Goal: Transaction & Acquisition: Subscribe to service/newsletter

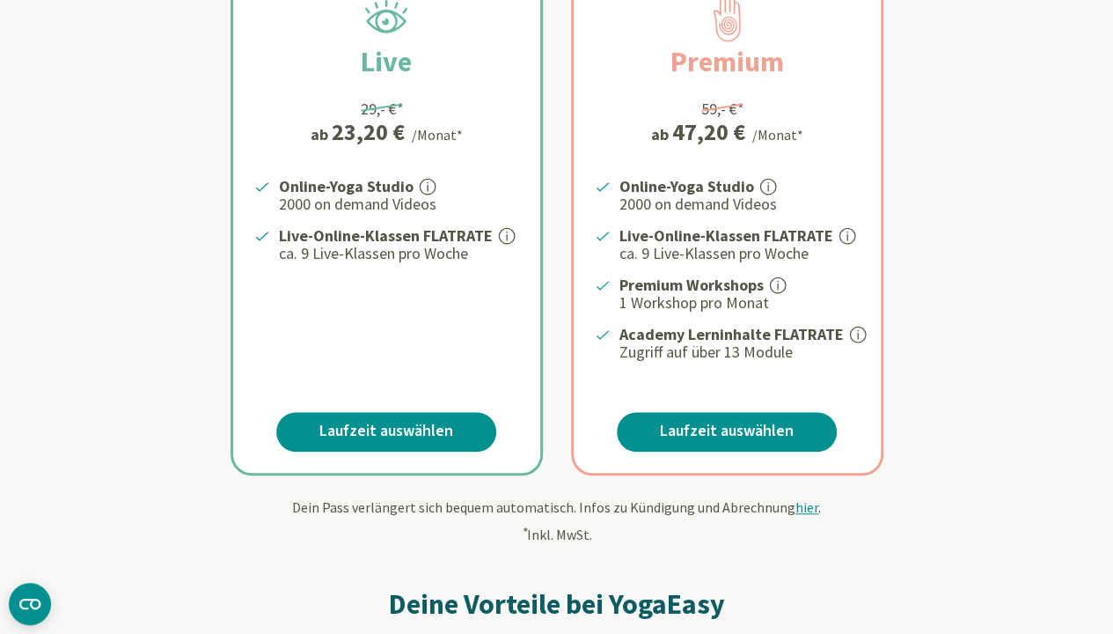
scroll to position [440, 0]
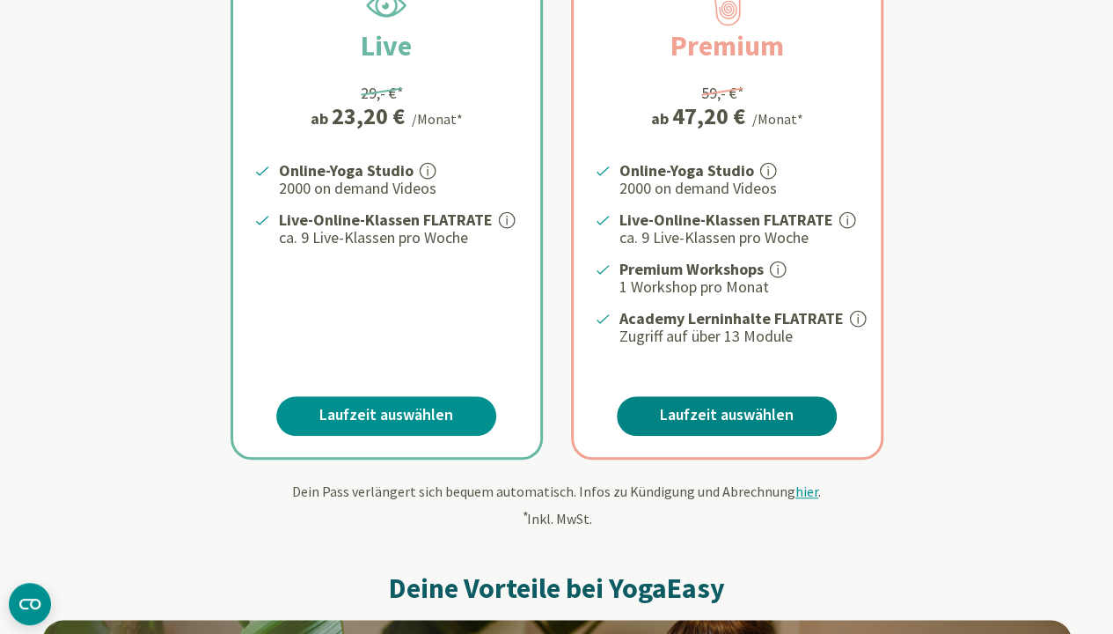
click at [656, 417] on link "Laufzeit auswählen" at bounding box center [727, 416] width 220 height 40
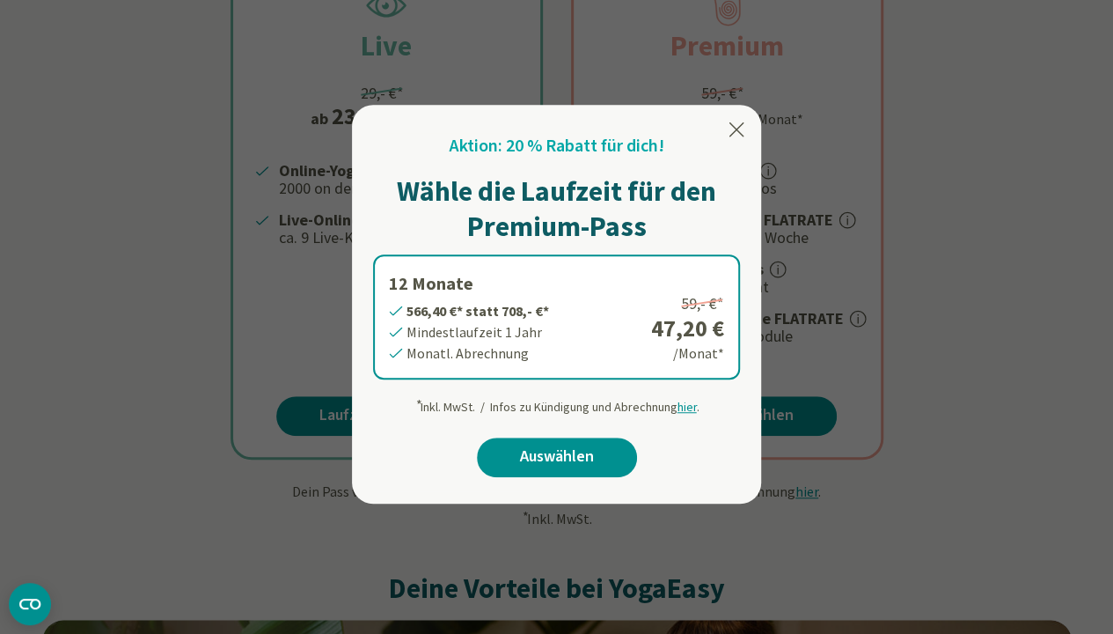
drag, startPoint x: 495, startPoint y: 385, endPoint x: 70, endPoint y: 439, distance: 427.5
drag, startPoint x: 70, startPoint y: 439, endPoint x: 1066, endPoint y: 394, distance: 996.2
click at [1066, 394] on div at bounding box center [556, 317] width 1113 height 634
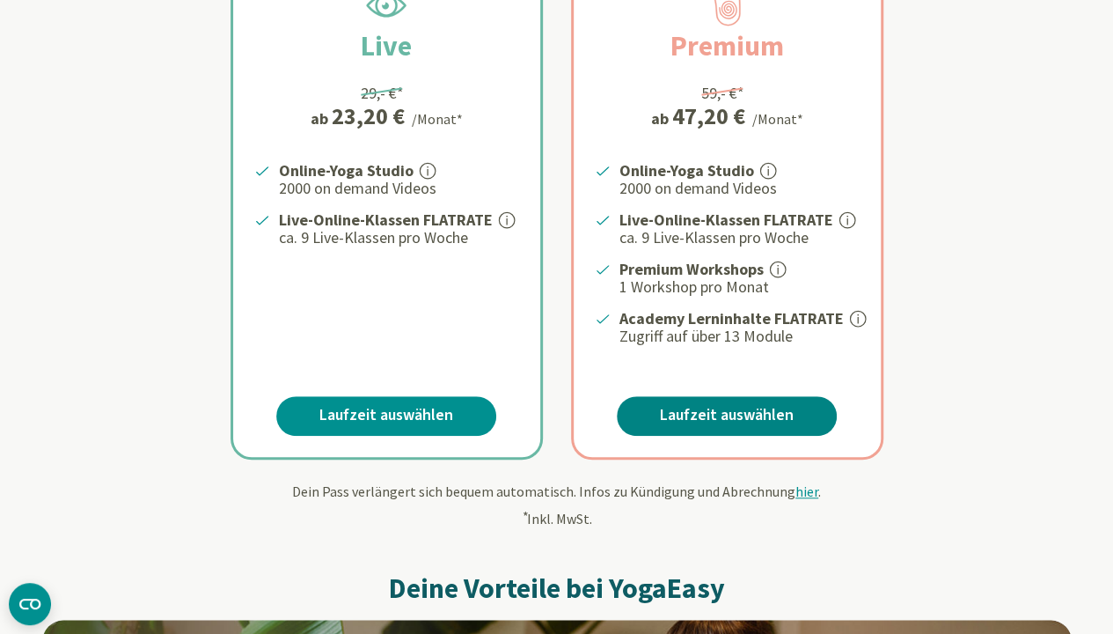
click at [781, 413] on link "Laufzeit auswählen" at bounding box center [727, 416] width 220 height 40
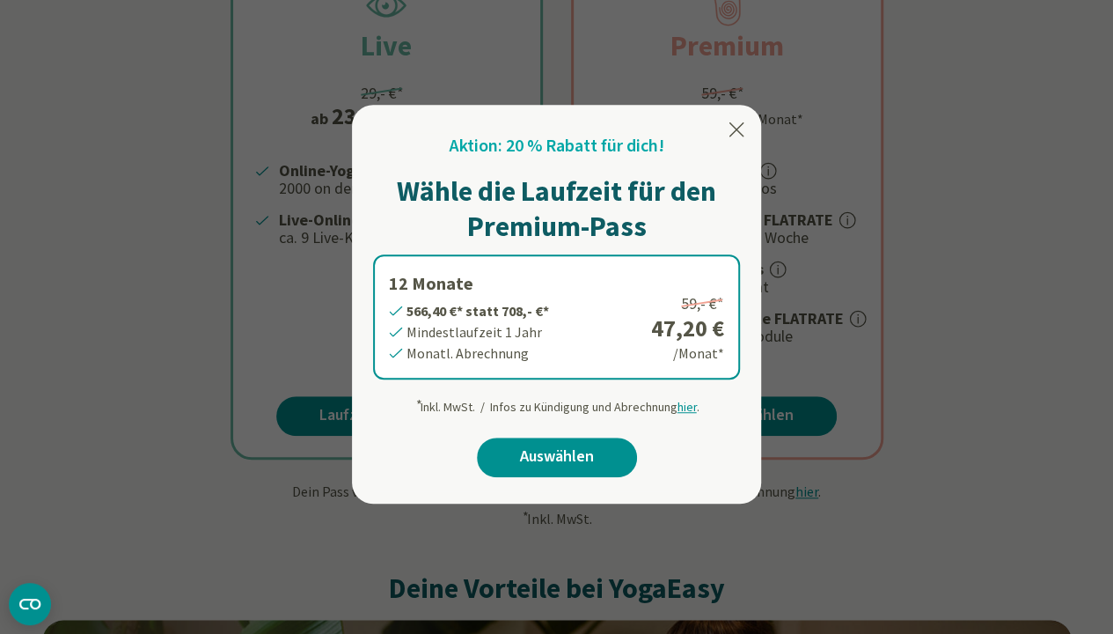
drag, startPoint x: 780, startPoint y: 413, endPoint x: 1111, endPoint y: 535, distance: 352.7
drag, startPoint x: 1111, startPoint y: 535, endPoint x: 546, endPoint y: 458, distance: 571.1
click at [546, 458] on link "Auswählen" at bounding box center [557, 457] width 160 height 40
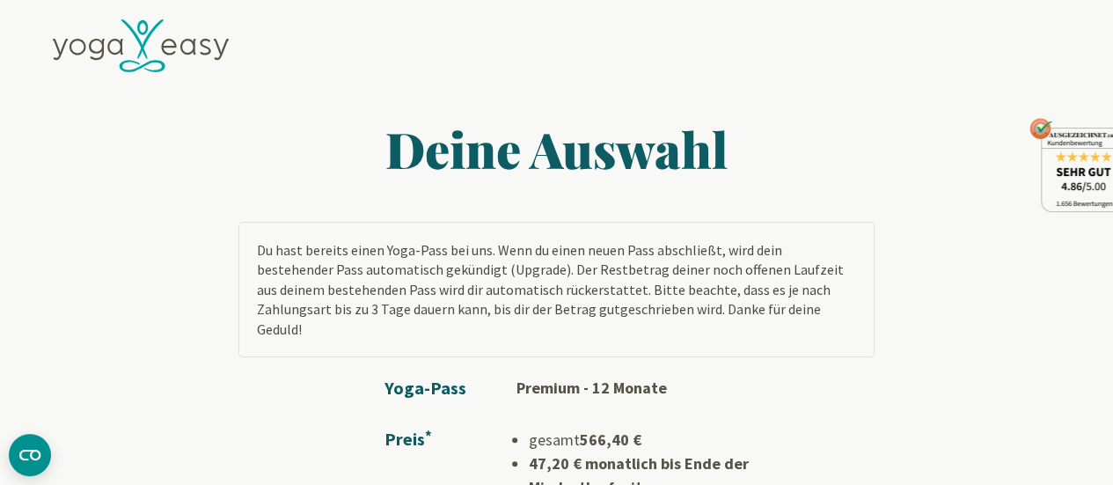
click at [154, 40] on icon at bounding box center [141, 46] width 176 height 54
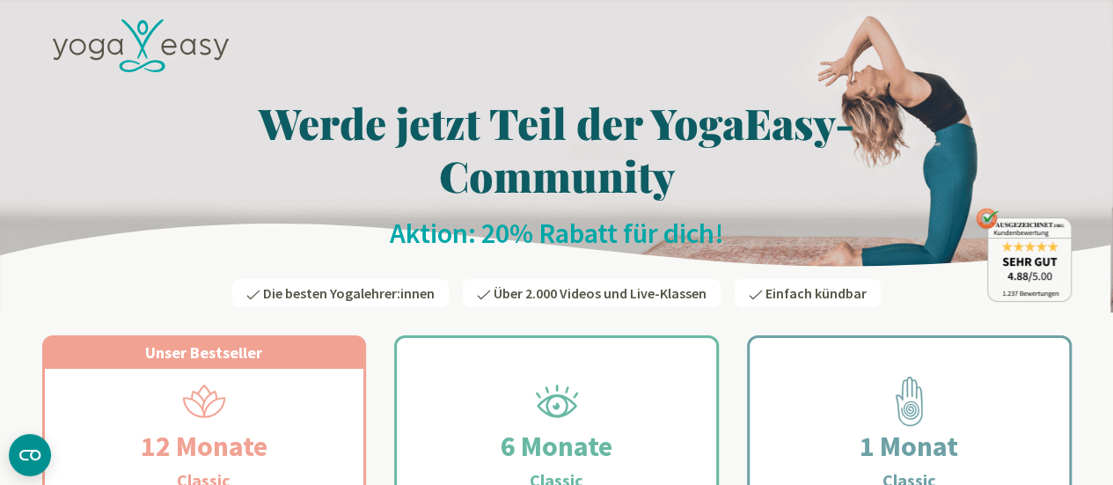
click at [110, 40] on icon at bounding box center [115, 47] width 16 height 16
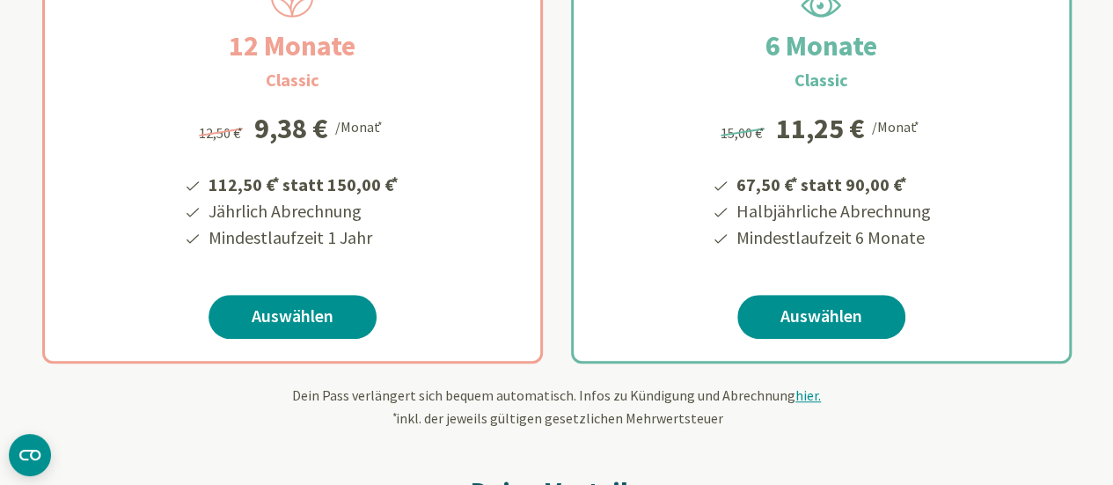
scroll to position [440, 0]
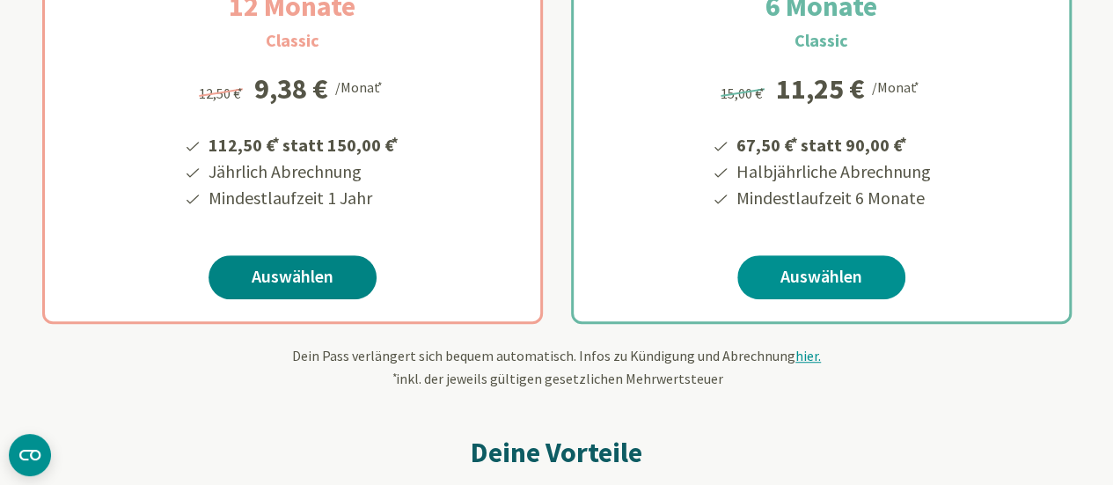
click at [294, 270] on link "Auswählen" at bounding box center [293, 277] width 168 height 44
